Goal: Book appointment/travel/reservation

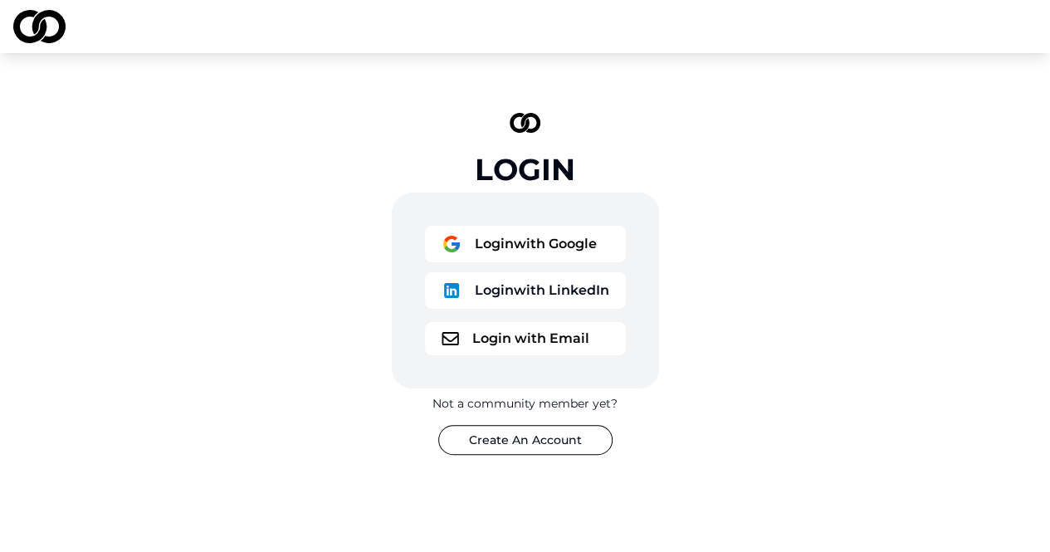
click at [511, 243] on button "Login with Google" at bounding box center [525, 244] width 201 height 37
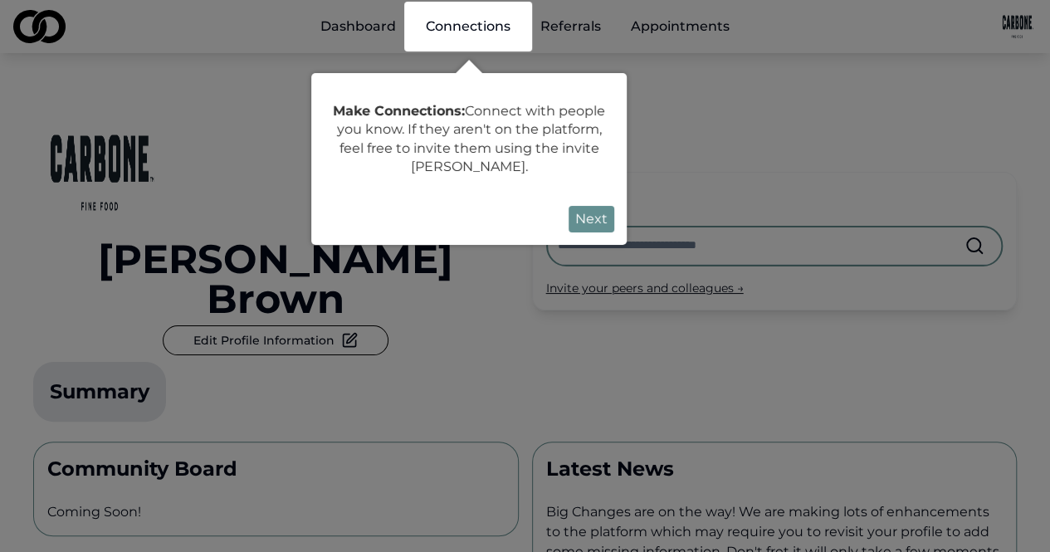
click at [607, 213] on button "Next" at bounding box center [592, 219] width 46 height 27
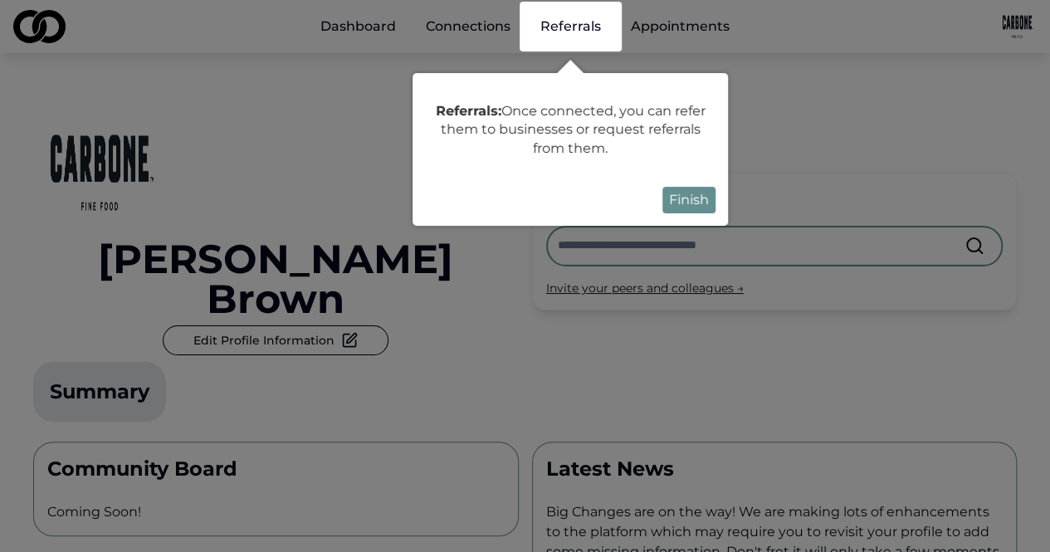
click at [677, 207] on button "Finish" at bounding box center [688, 200] width 53 height 27
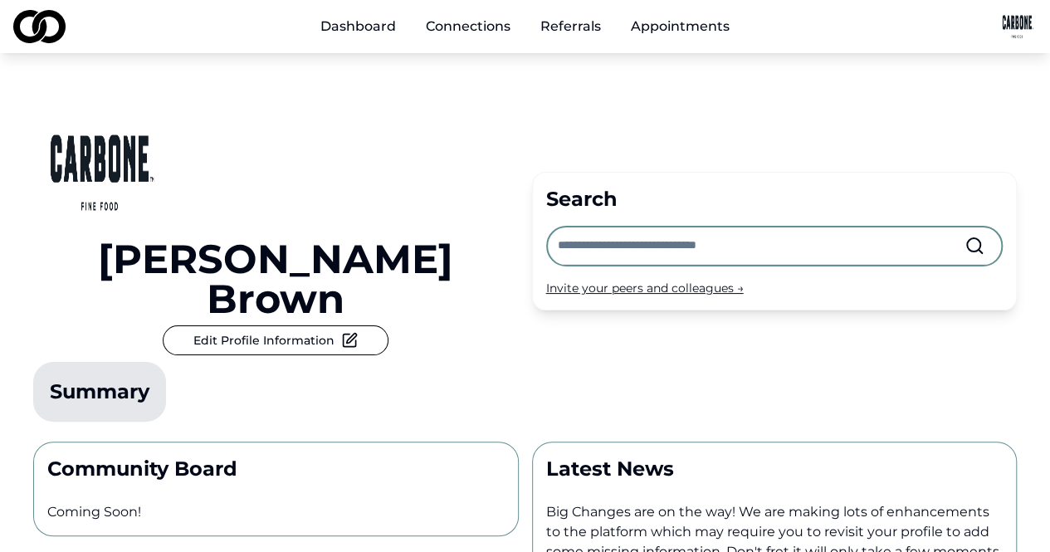
click at [436, 24] on link "Connections" at bounding box center [468, 26] width 111 height 33
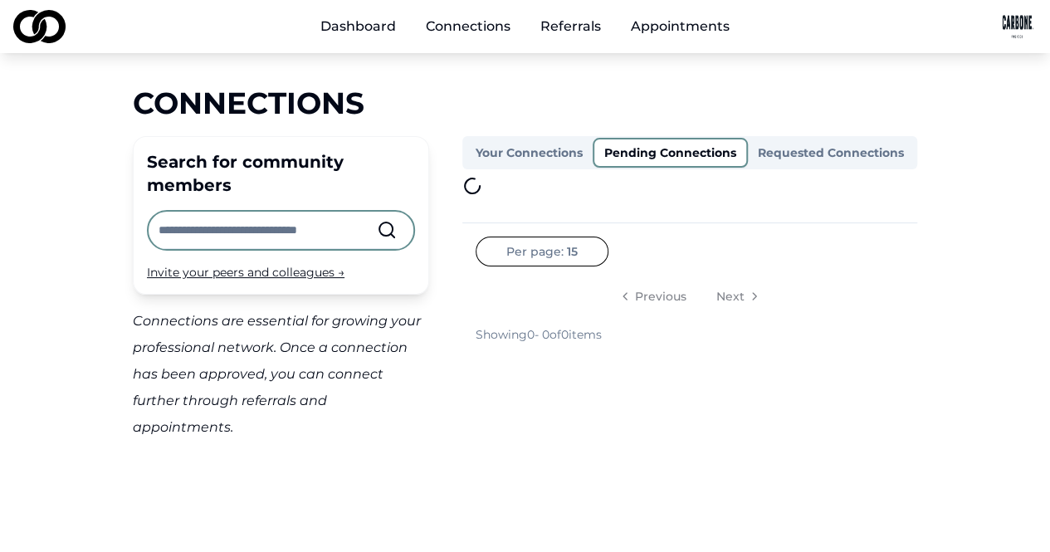
click at [667, 153] on button "Pending Connections" at bounding box center [670, 153] width 155 height 30
click at [797, 157] on button "Requested Connections" at bounding box center [831, 152] width 166 height 27
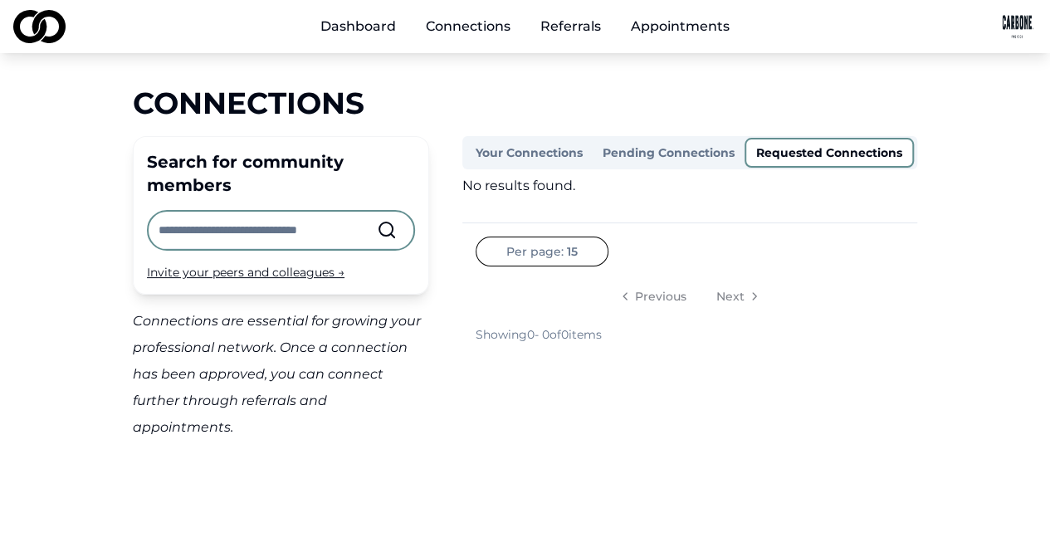
click at [317, 233] on input "text" at bounding box center [268, 230] width 218 height 37
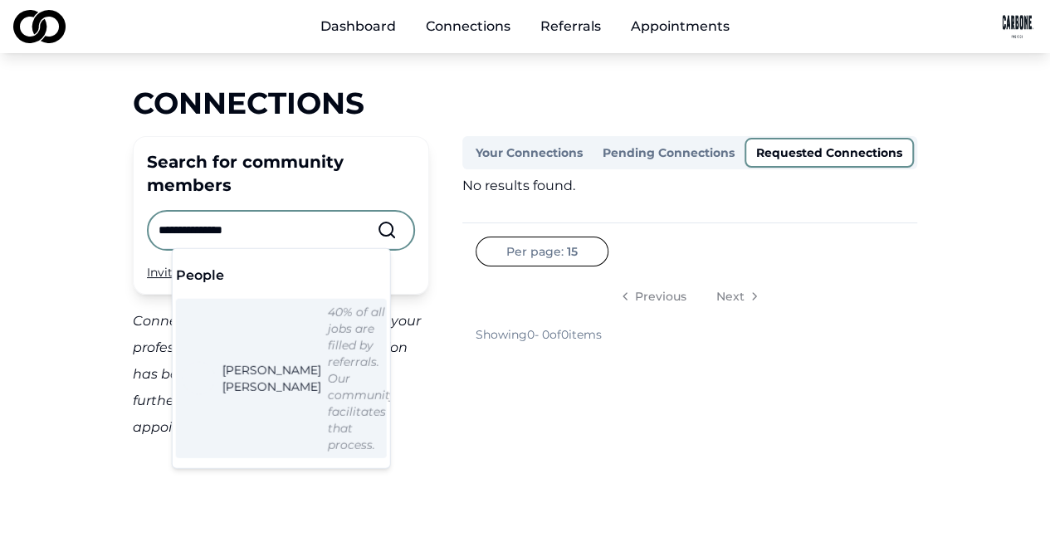
type input "**********"
click at [255, 362] on span "Michael Sherman" at bounding box center [271, 378] width 99 height 33
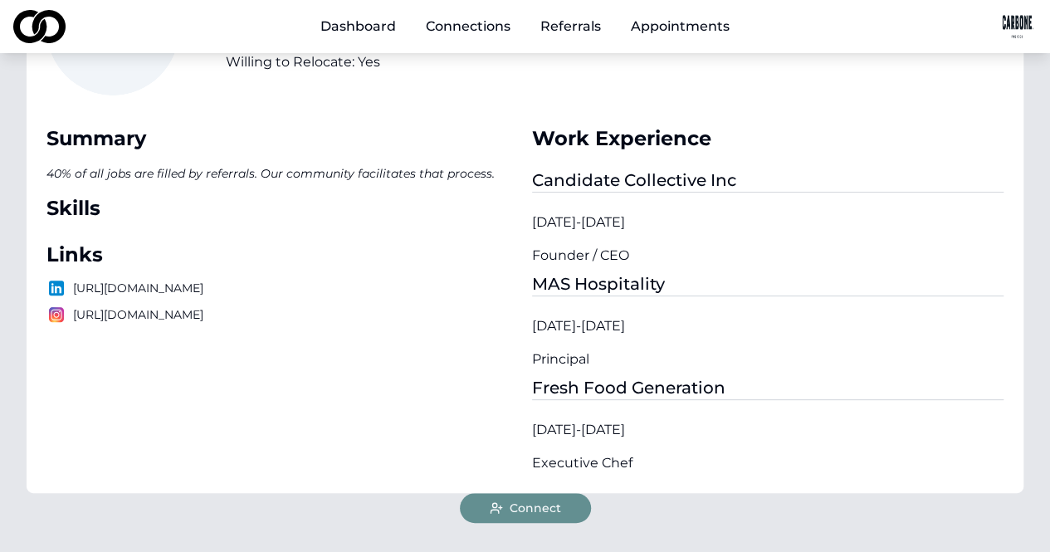
scroll to position [176, 0]
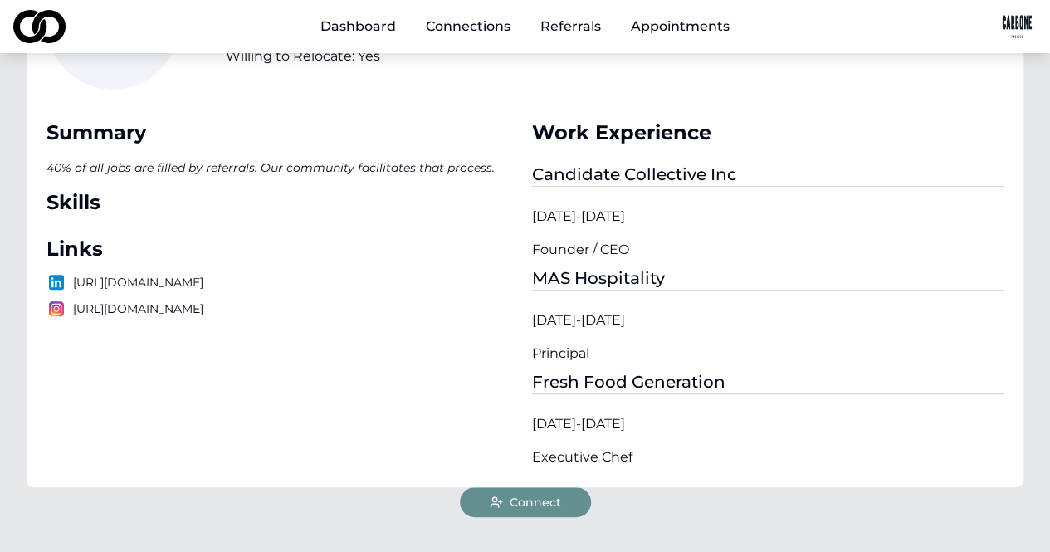
click at [525, 494] on span "Connect" at bounding box center [535, 502] width 51 height 17
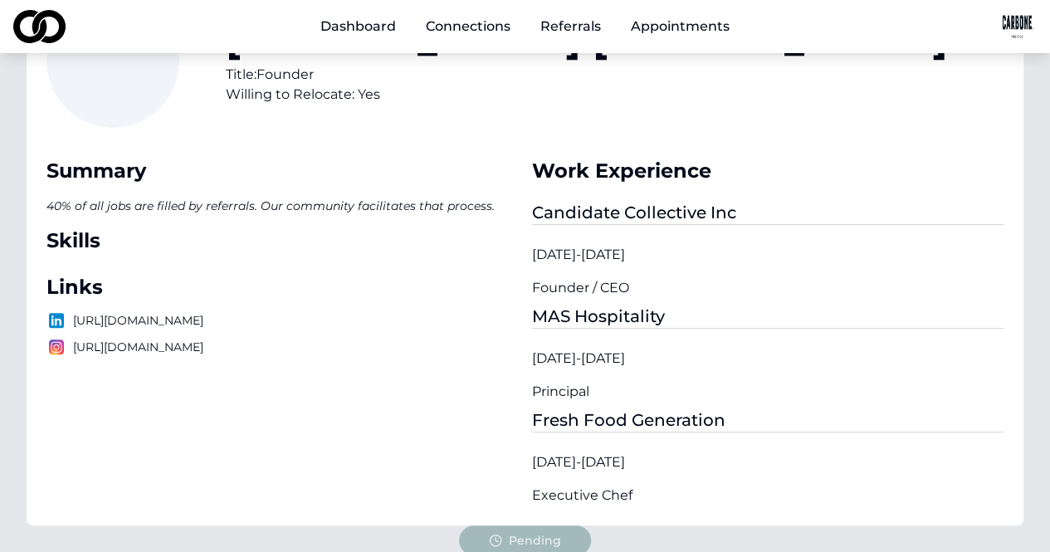
scroll to position [0, 0]
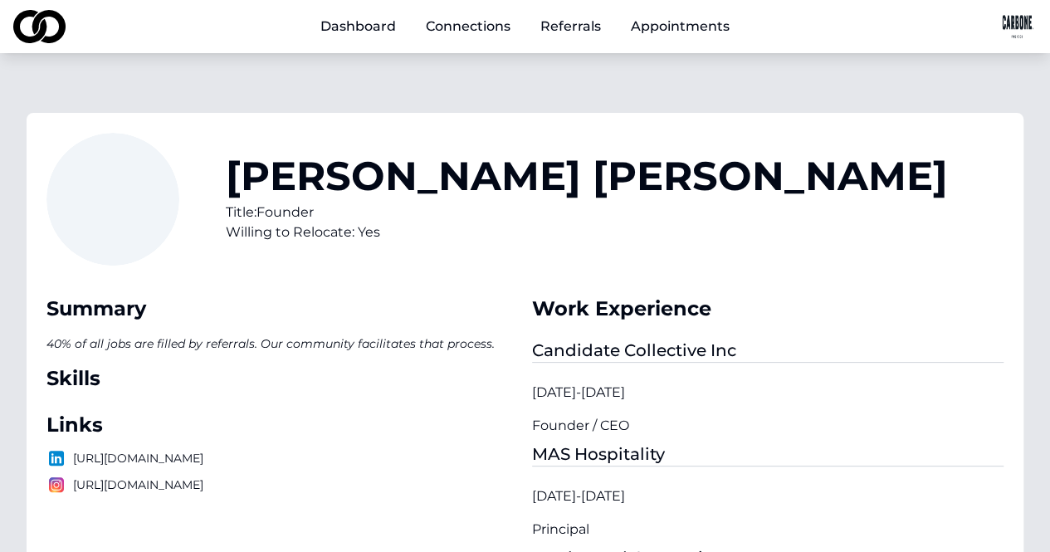
click at [375, 30] on link "Dashboard" at bounding box center [358, 26] width 102 height 33
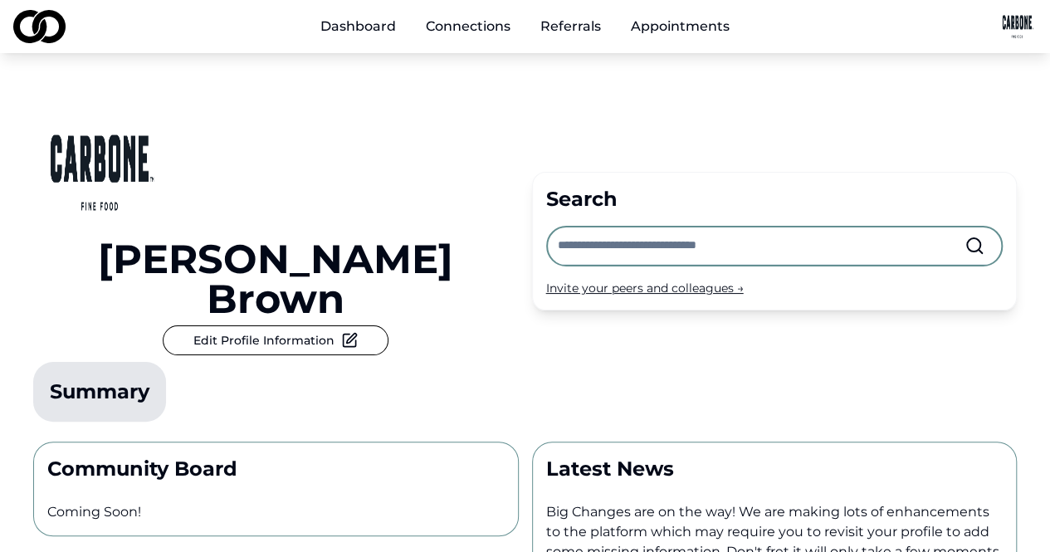
click at [332, 26] on link "Dashboard" at bounding box center [358, 26] width 102 height 33
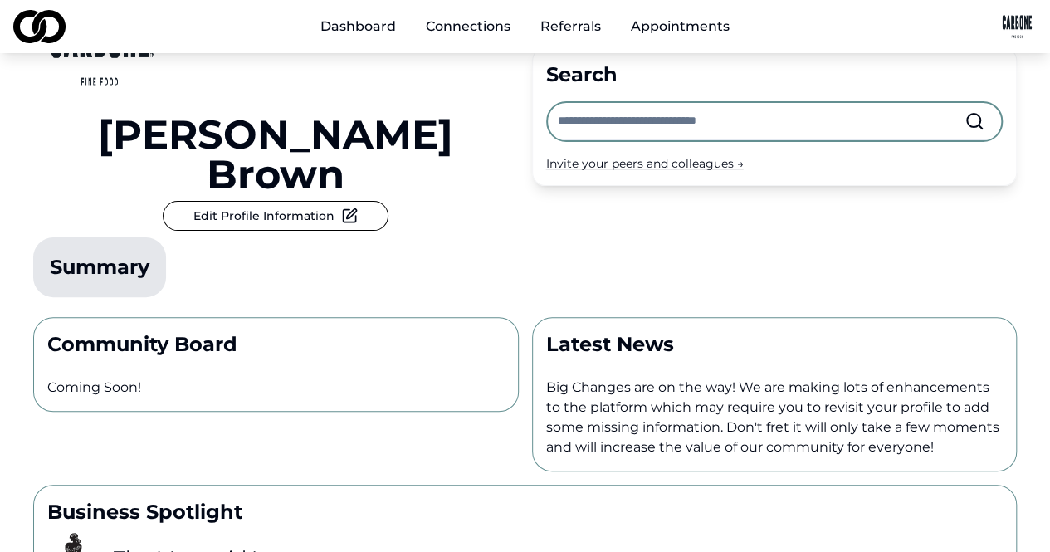
scroll to position [118, 0]
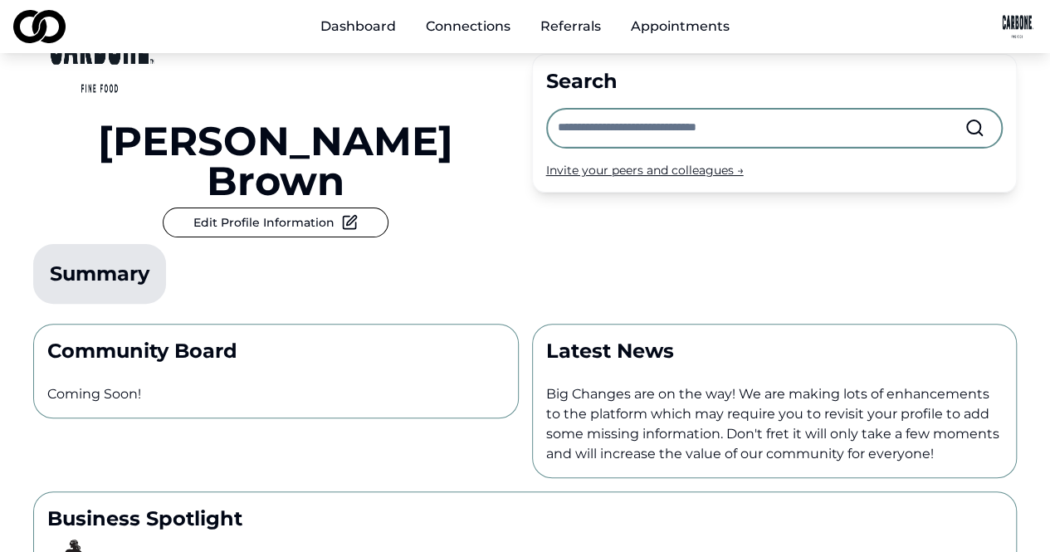
click at [46, 25] on img at bounding box center [39, 26] width 52 height 33
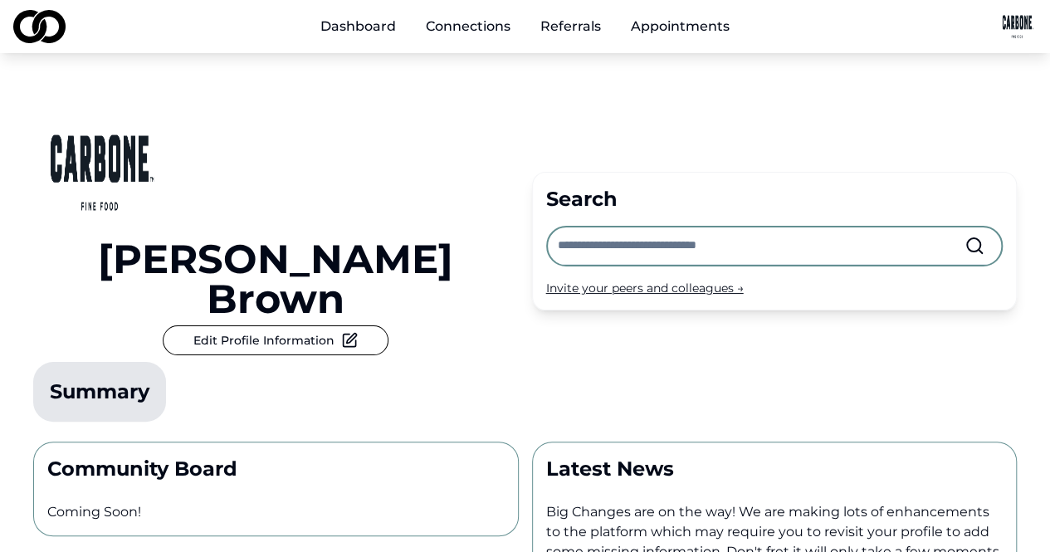
click at [365, 325] on button "Edit Profile Information" at bounding box center [276, 340] width 226 height 30
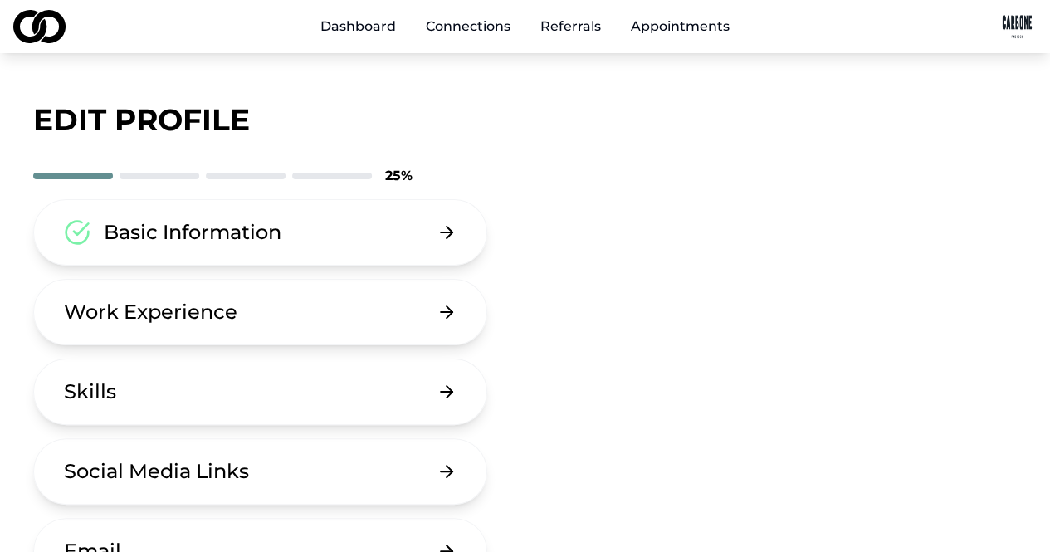
click at [678, 32] on link "Appointments" at bounding box center [680, 26] width 125 height 33
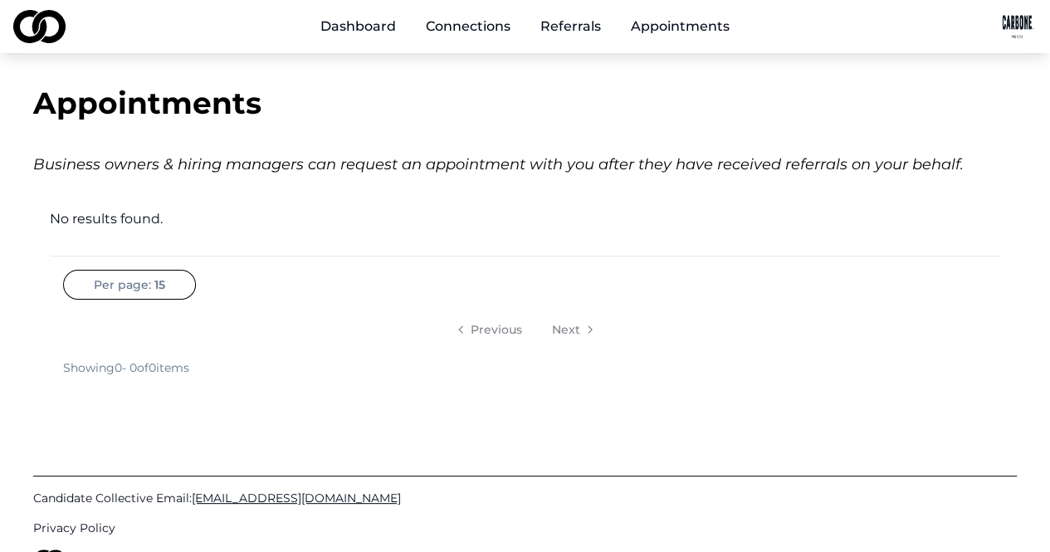
click at [160, 175] on div "Business owners & hiring managers can request an appointment with you after the…" at bounding box center [525, 164] width 984 height 23
